Goal: Information Seeking & Learning: Understand process/instructions

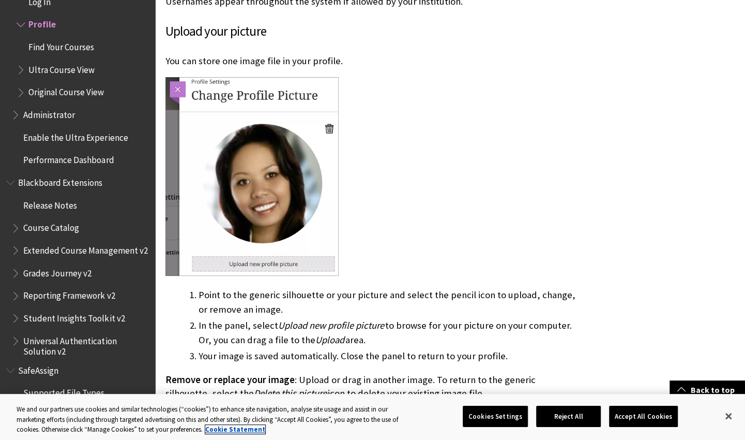
scroll to position [848, 0]
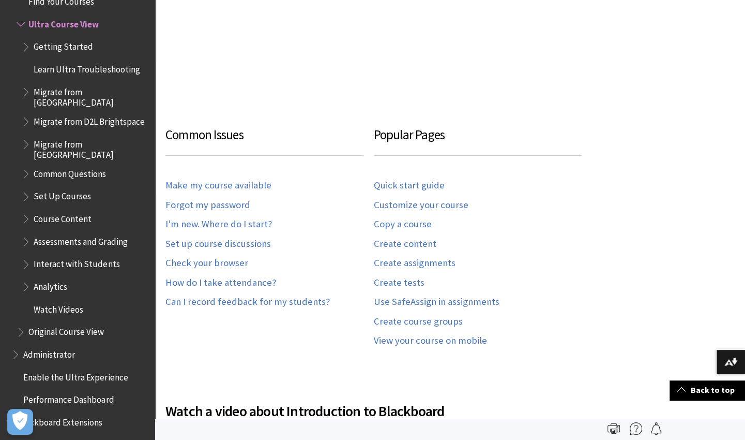
scroll to position [592, 0]
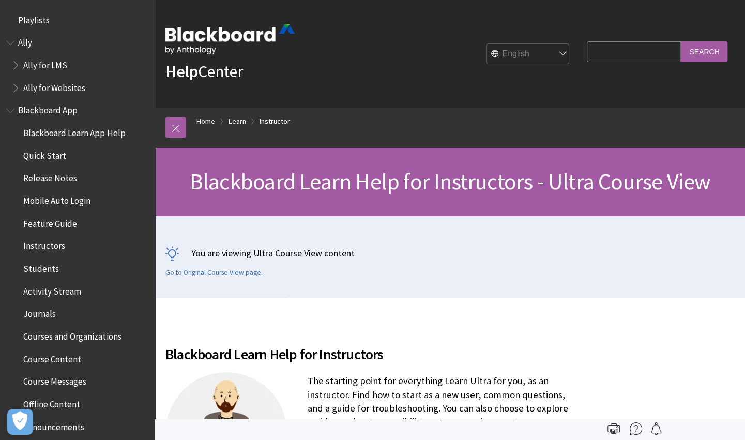
scroll to position [1252, 0]
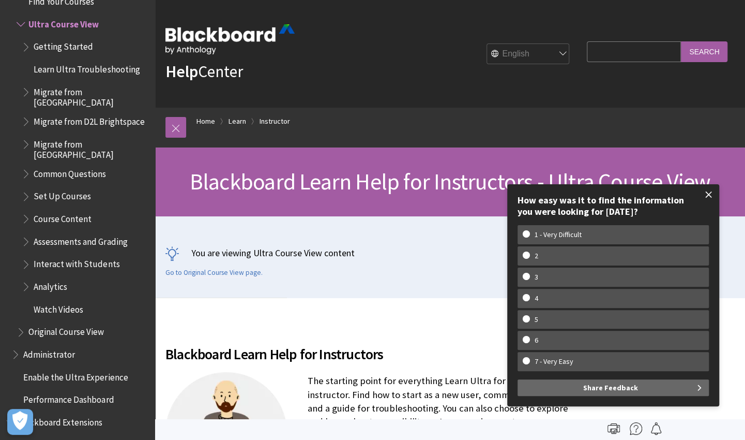
click at [708, 195] on span at bounding box center [709, 195] width 22 height 22
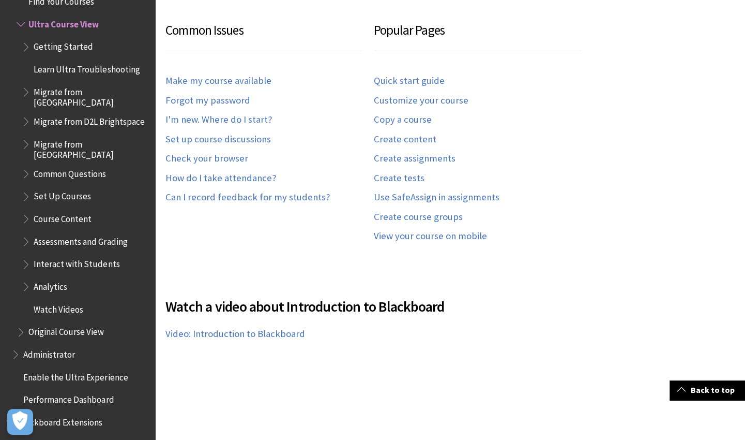
scroll to position [699, 0]
click at [227, 174] on link "How do I take attendance?" at bounding box center [221, 178] width 111 height 12
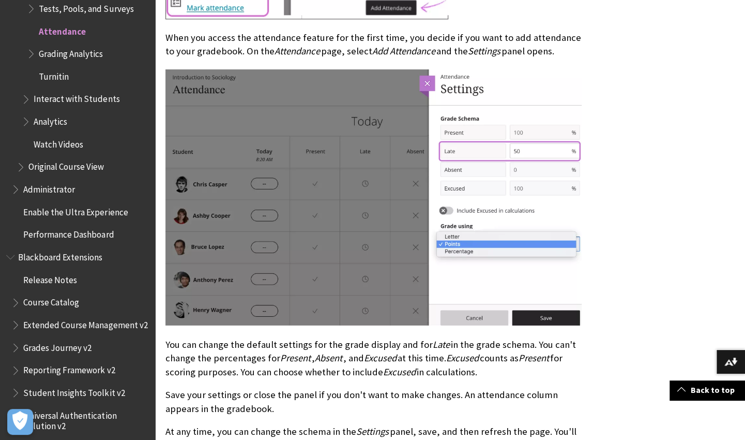
scroll to position [817, 0]
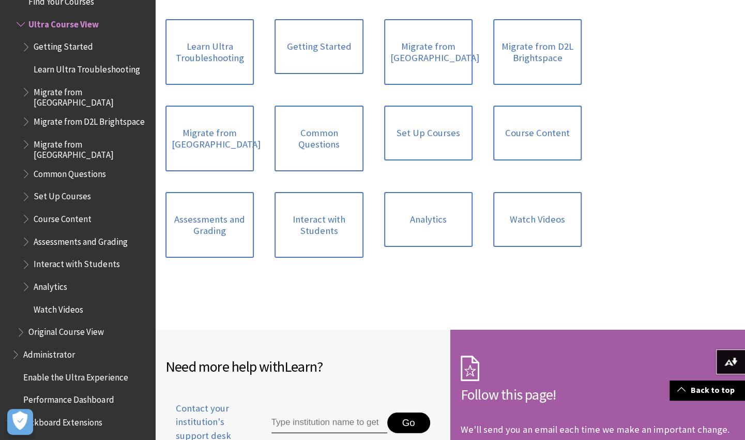
scroll to position [1318, 0]
click at [518, 124] on link "Course Content" at bounding box center [538, 132] width 88 height 55
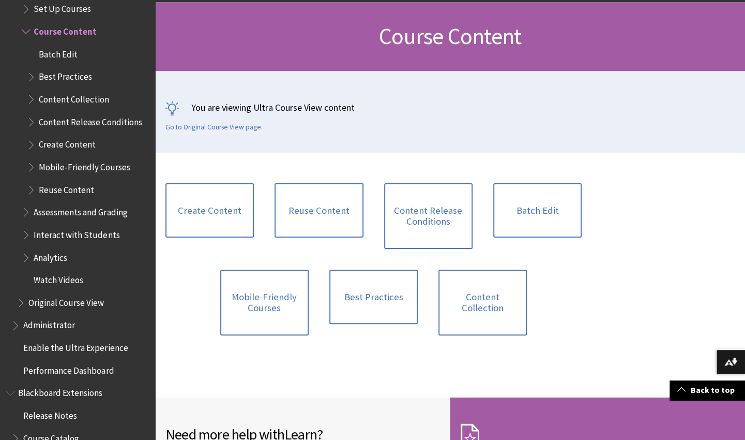
scroll to position [146, 0]
click at [201, 211] on link "Create Content" at bounding box center [210, 210] width 88 height 55
